Goal: Information Seeking & Learning: Find specific fact

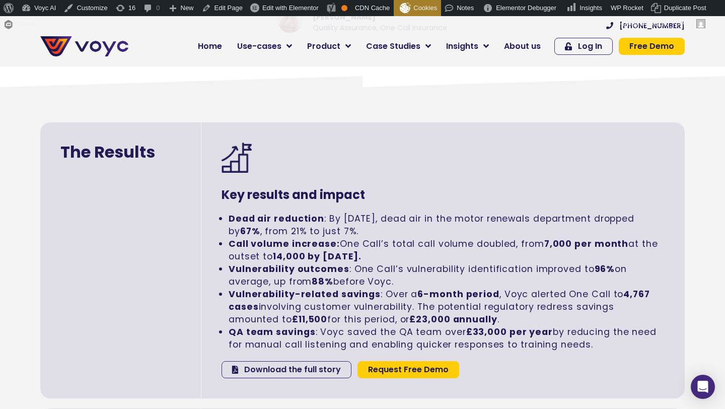
scroll to position [1615, 0]
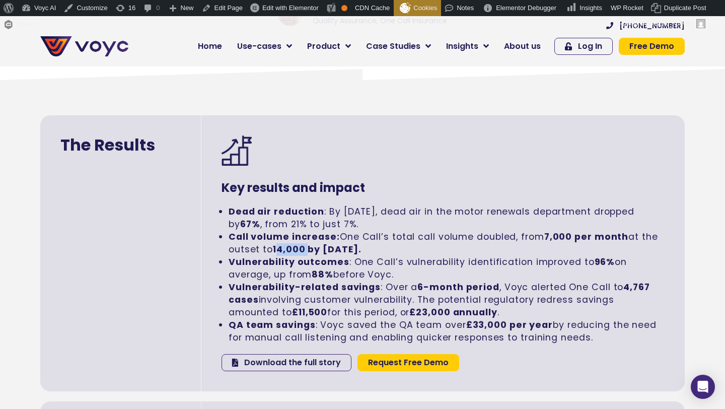
drag, startPoint x: 274, startPoint y: 248, endPoint x: 306, endPoint y: 249, distance: 32.2
click at [306, 249] on strong "14,000 by [DATE]." at bounding box center [317, 249] width 88 height 12
copy strong "14,000"
click at [390, 251] on li "Call volume increase: One Call’s total call volume doubled, from 7,000 per mont…" at bounding box center [446, 242] width 436 height 25
drag, startPoint x: 595, startPoint y: 258, endPoint x: 610, endPoint y: 257, distance: 15.1
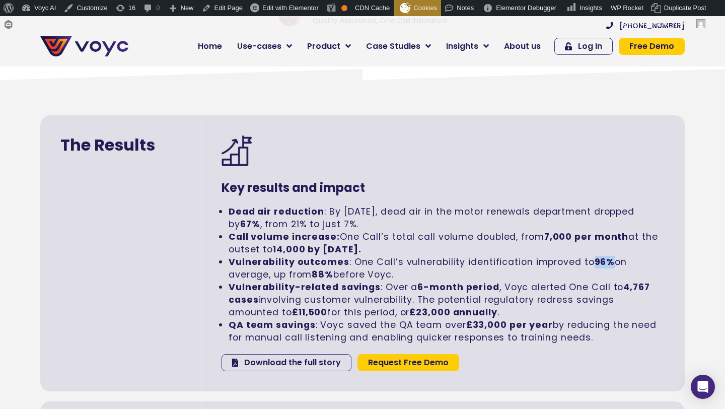
click at [610, 257] on strong "96%" at bounding box center [604, 262] width 21 height 12
copy strong "96%"
drag, startPoint x: 418, startPoint y: 312, endPoint x: 455, endPoint y: 311, distance: 36.7
click at [455, 311] on strong "£23,000 annually" at bounding box center [453, 312] width 88 height 12
copy strong "£23,000"
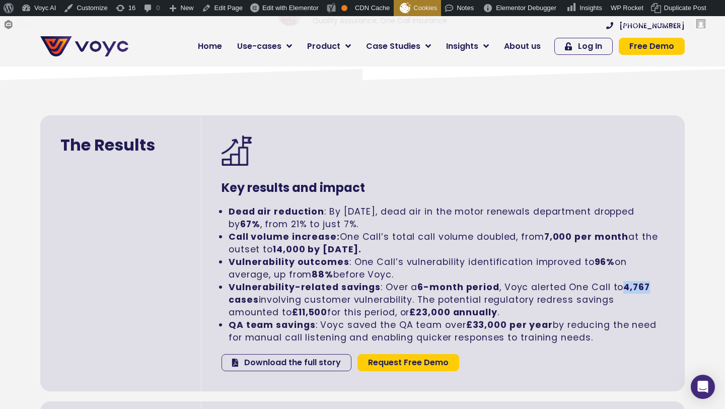
drag, startPoint x: 622, startPoint y: 285, endPoint x: 651, endPoint y: 285, distance: 28.2
click at [651, 285] on li "Vulnerability-related savings : Over a 6-month period , Voyc alerted One Call t…" at bounding box center [446, 300] width 436 height 38
click at [638, 287] on strong "4,767 cases" at bounding box center [438, 293] width 421 height 25
copy strong "4,767"
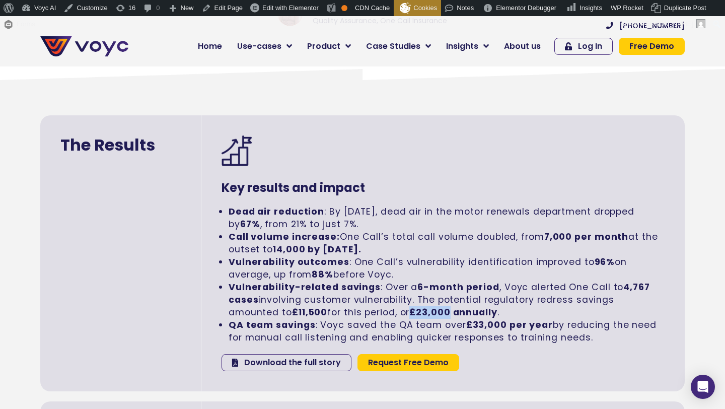
drag, startPoint x: 418, startPoint y: 314, endPoint x: 457, endPoint y: 317, distance: 38.9
click at [457, 317] on strong "£23,000 annually" at bounding box center [453, 312] width 88 height 12
copy strong "£23,000"
drag, startPoint x: 489, startPoint y: 299, endPoint x: 617, endPoint y: 295, distance: 128.4
click at [617, 295] on li "Vulnerability-related savings : Over a 6-month period , Voyc alerted One Call t…" at bounding box center [446, 300] width 436 height 38
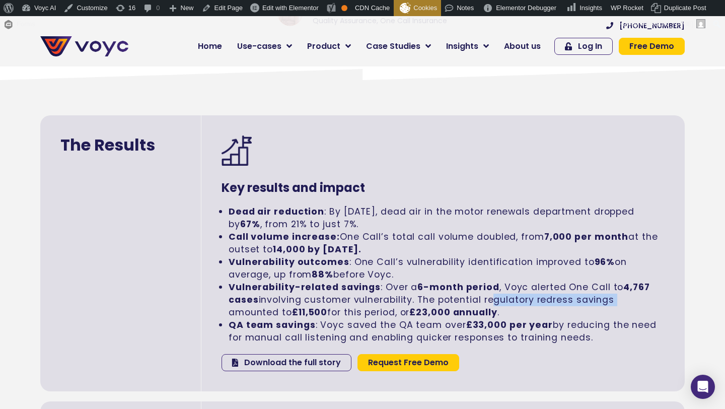
copy li "egulatory redress savings"
drag, startPoint x: 441, startPoint y: 302, endPoint x: 620, endPoint y: 299, distance: 179.7
click at [620, 299] on li "Vulnerability-related savings : Over a 6-month period , Voyc alerted One Call t…" at bounding box center [446, 300] width 436 height 38
copy li "potential regulatory redress savings"
